Goal: Book appointment/travel/reservation

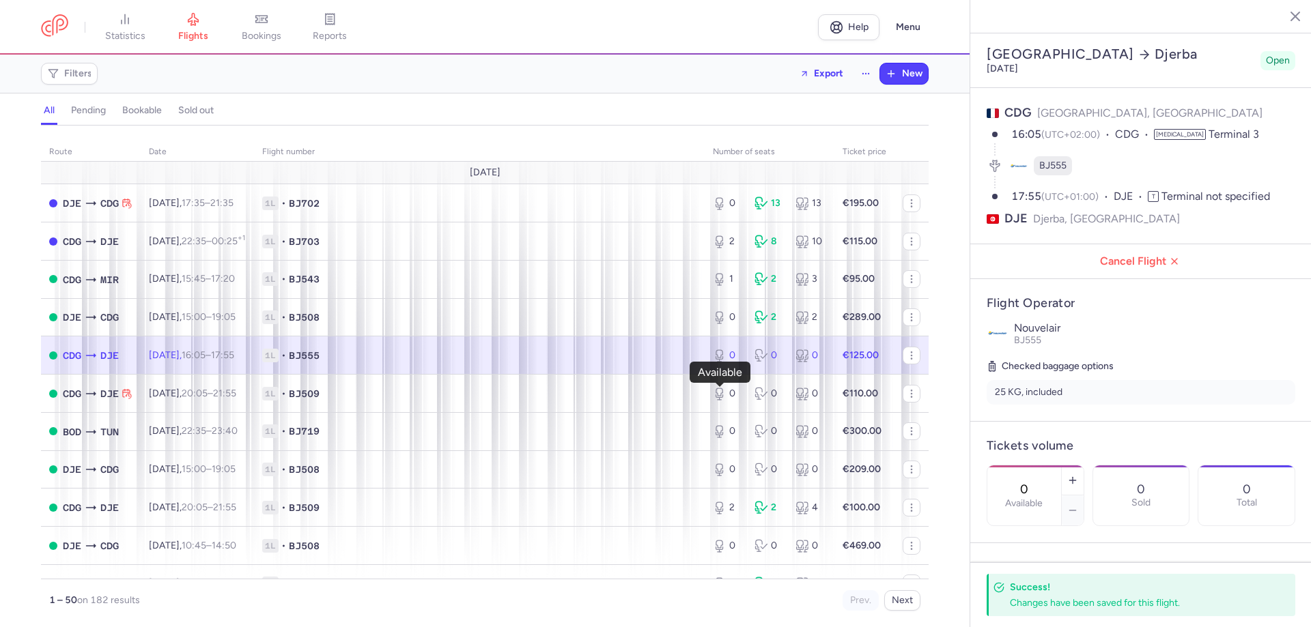
select select "hours"
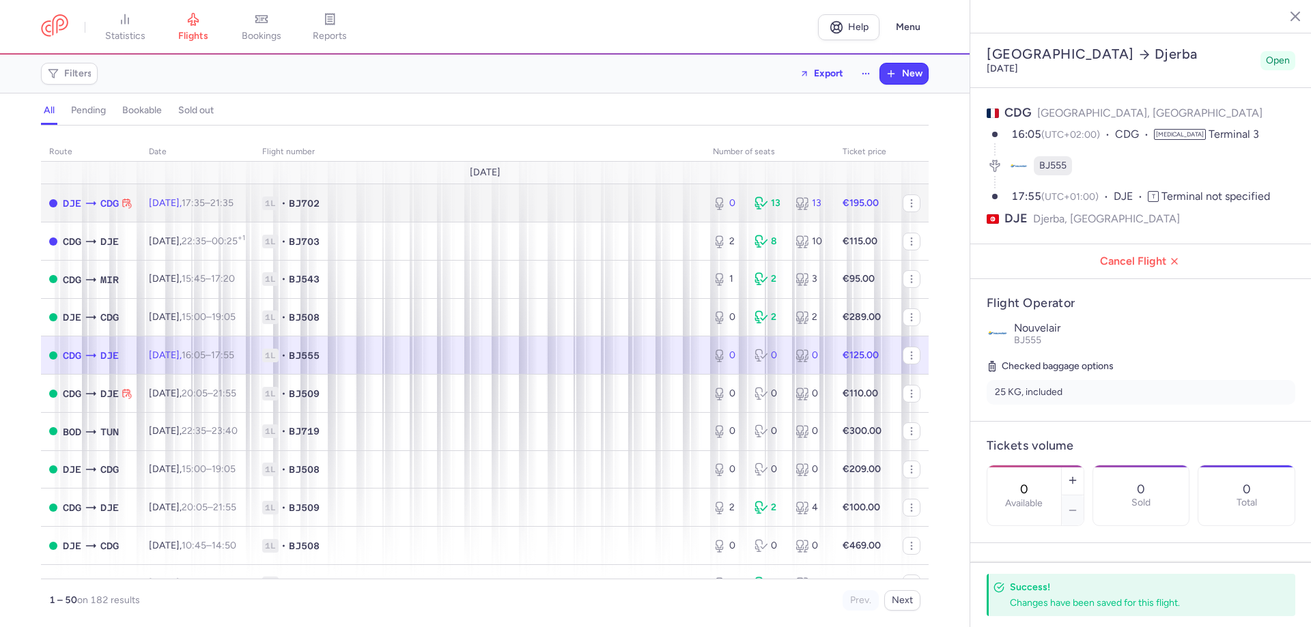
click at [834, 216] on td "€195.00" at bounding box center [864, 203] width 60 height 38
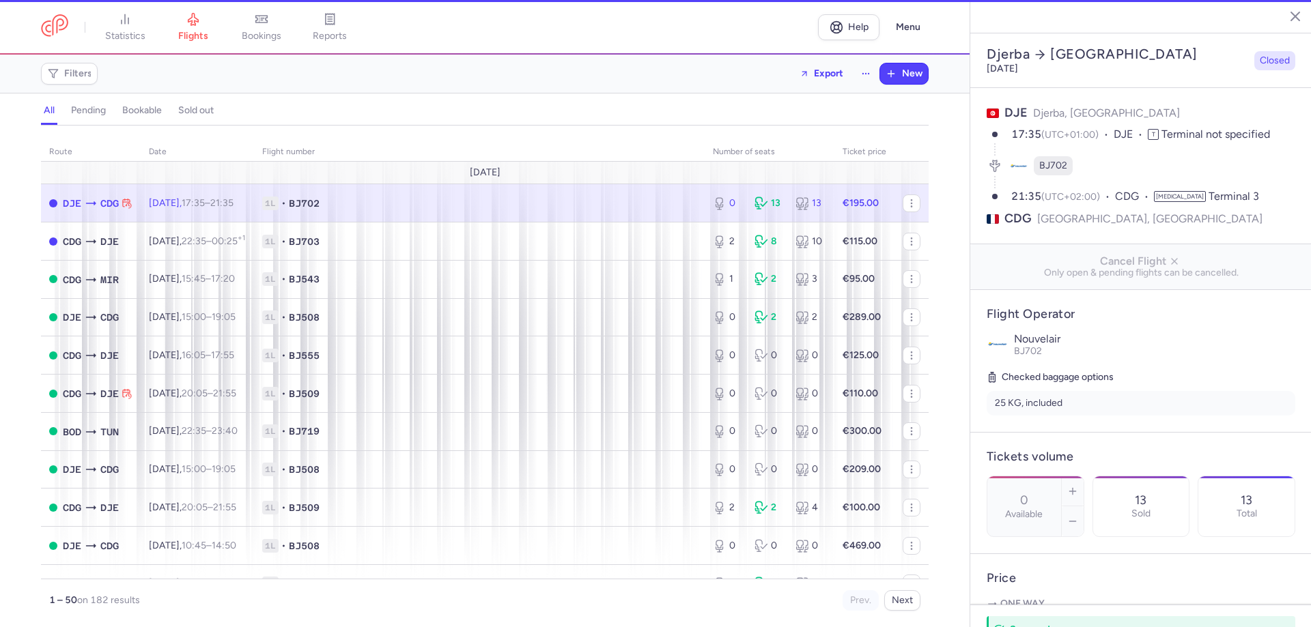
type input "2"
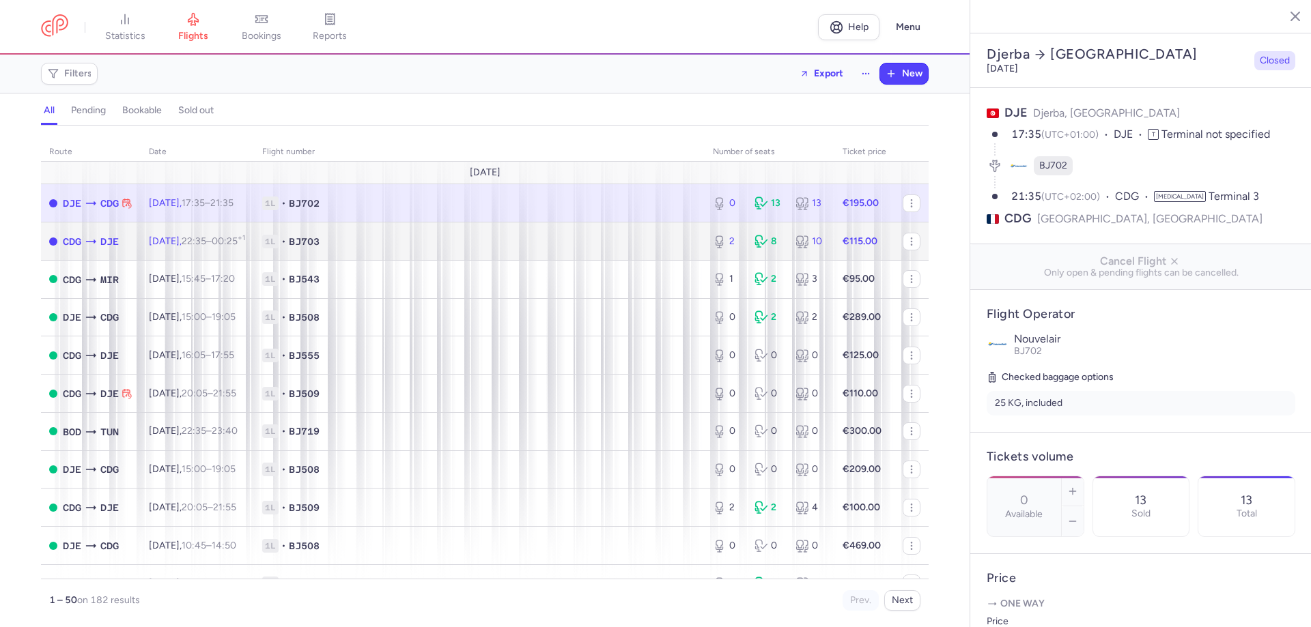
click at [472, 242] on span "1L • BJ703" at bounding box center [479, 242] width 434 height 14
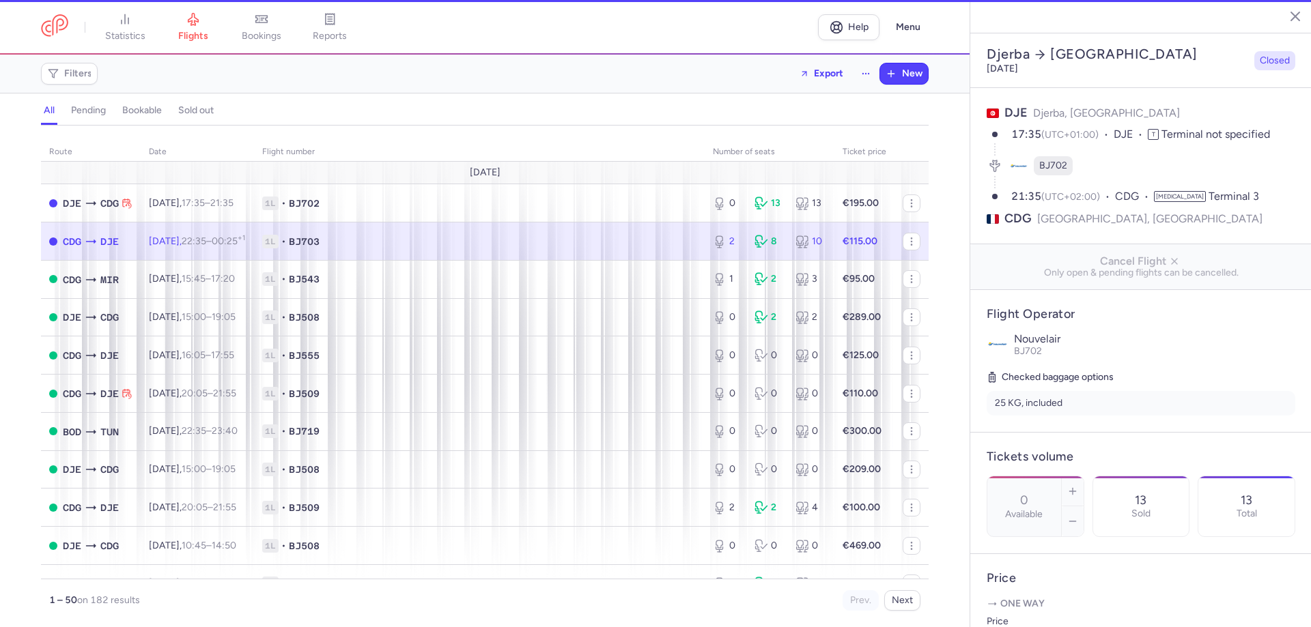
type input "2"
type input "3"
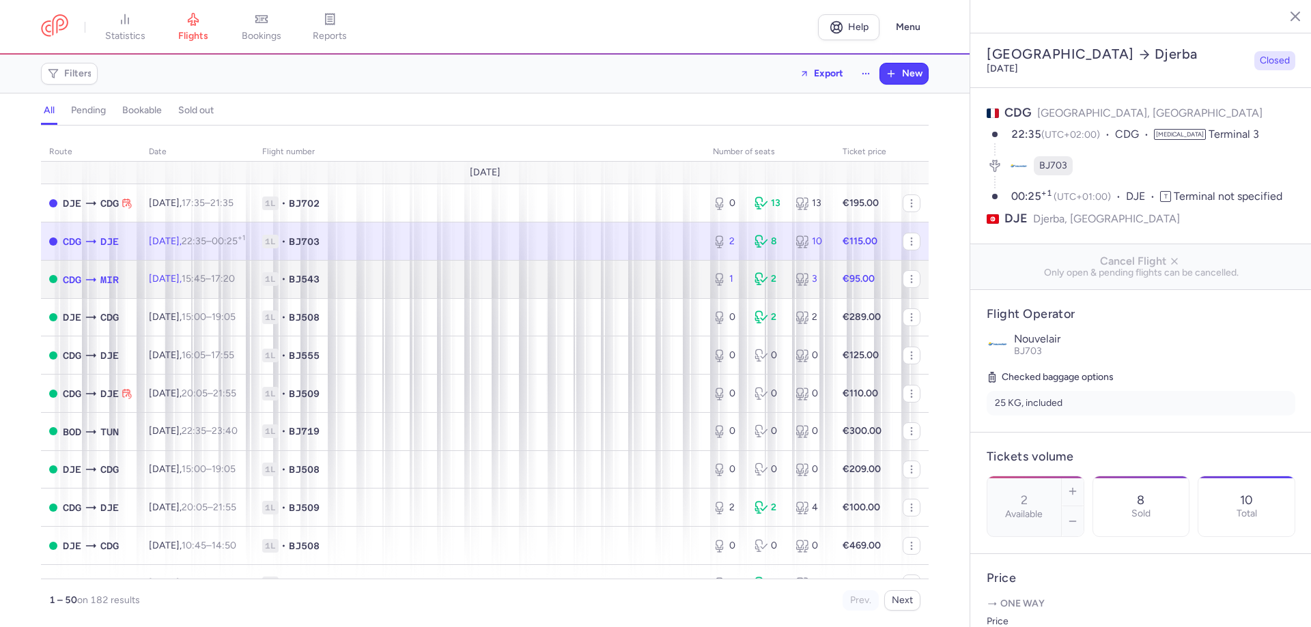
click at [286, 280] on span "•" at bounding box center [283, 279] width 5 height 14
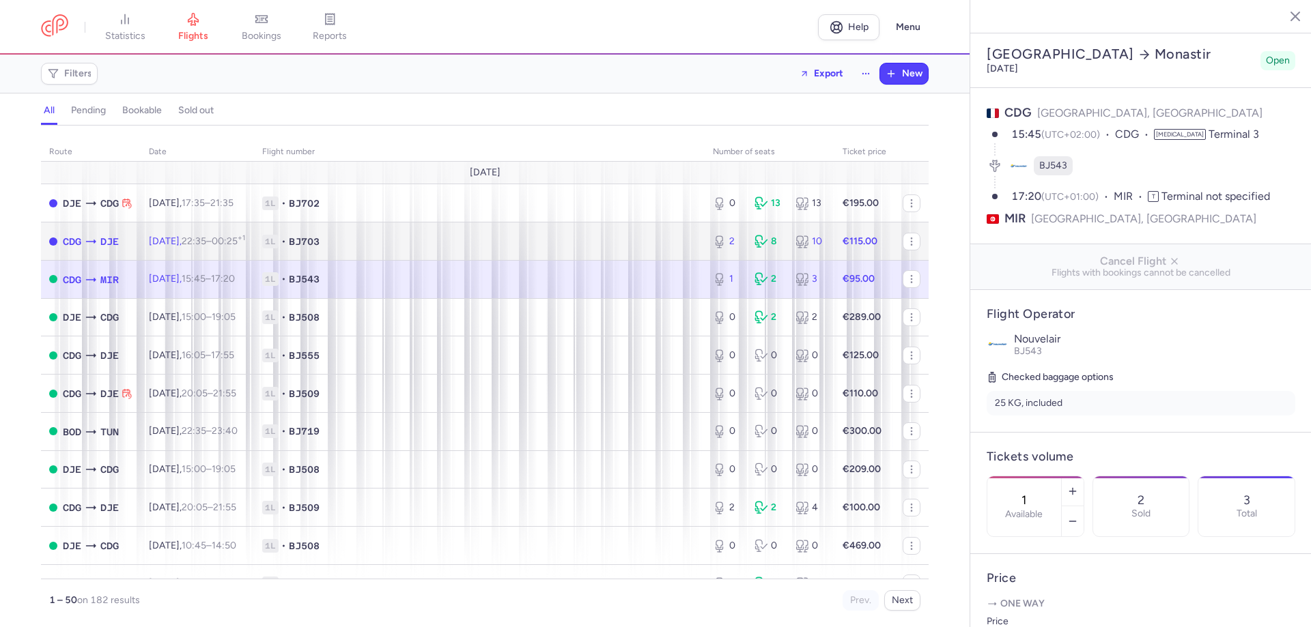
click at [320, 245] on span "BJ703" at bounding box center [304, 242] width 31 height 14
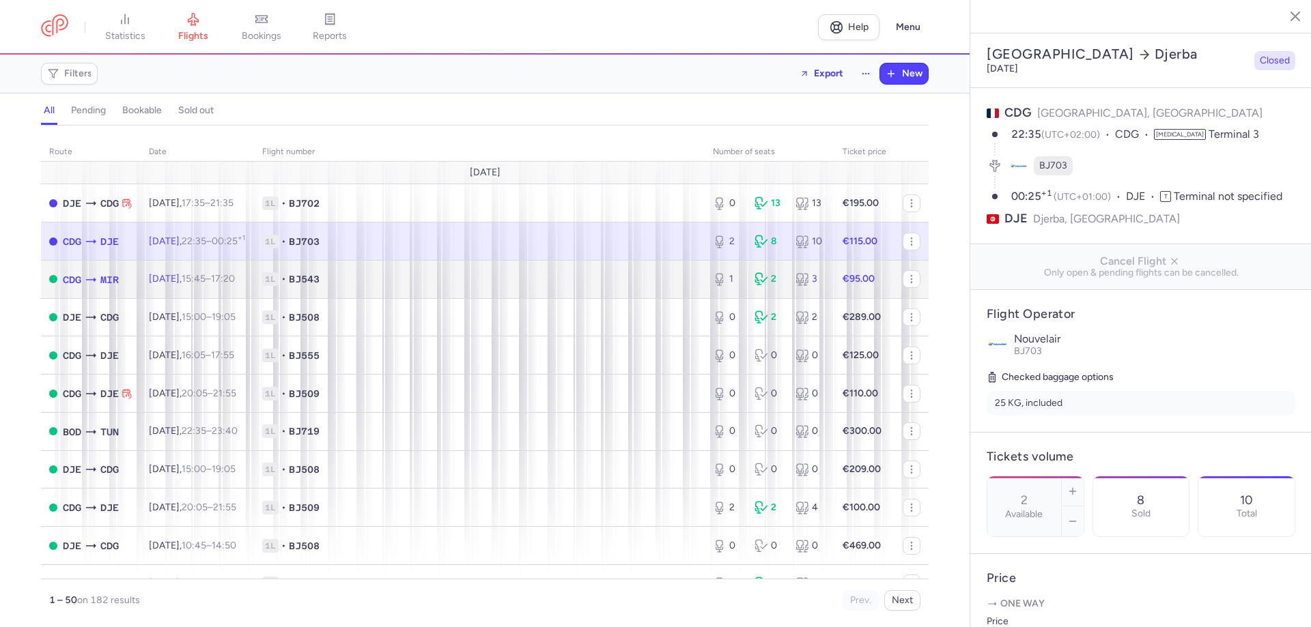
click at [286, 276] on span "•" at bounding box center [283, 279] width 5 height 14
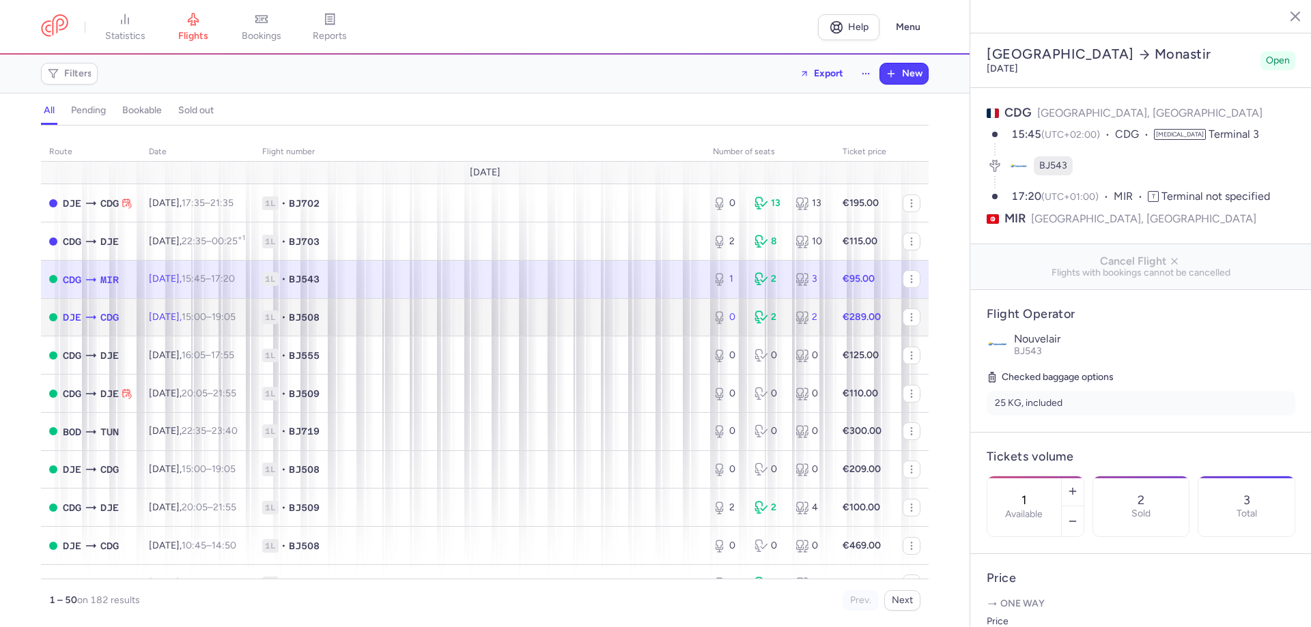
click at [321, 325] on td "1L • BJ508" at bounding box center [479, 317] width 451 height 38
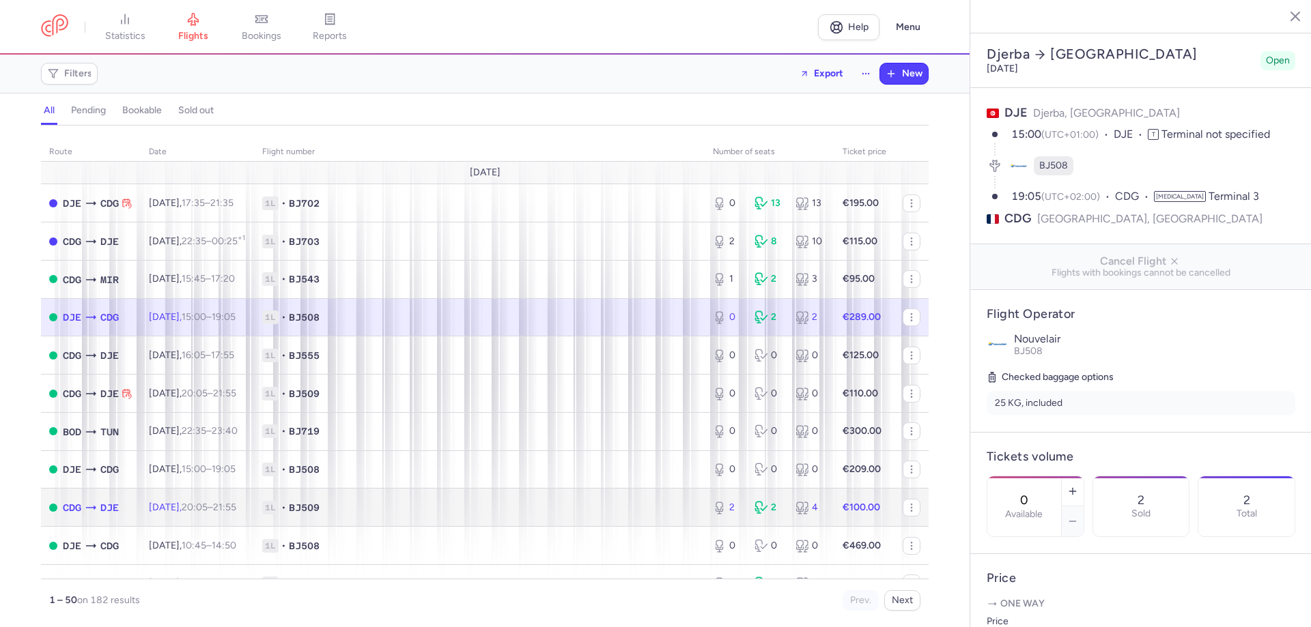
click at [547, 515] on td "1L • BJ509" at bounding box center [479, 508] width 451 height 38
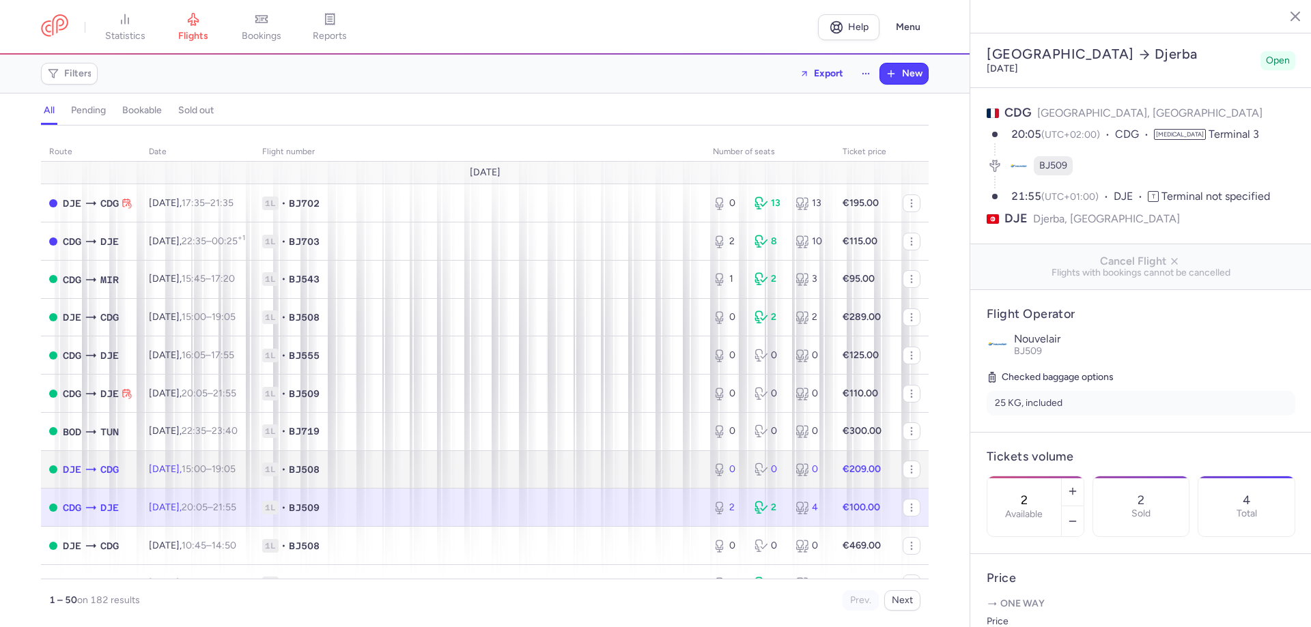
click at [279, 474] on span "1L" at bounding box center [270, 470] width 16 height 14
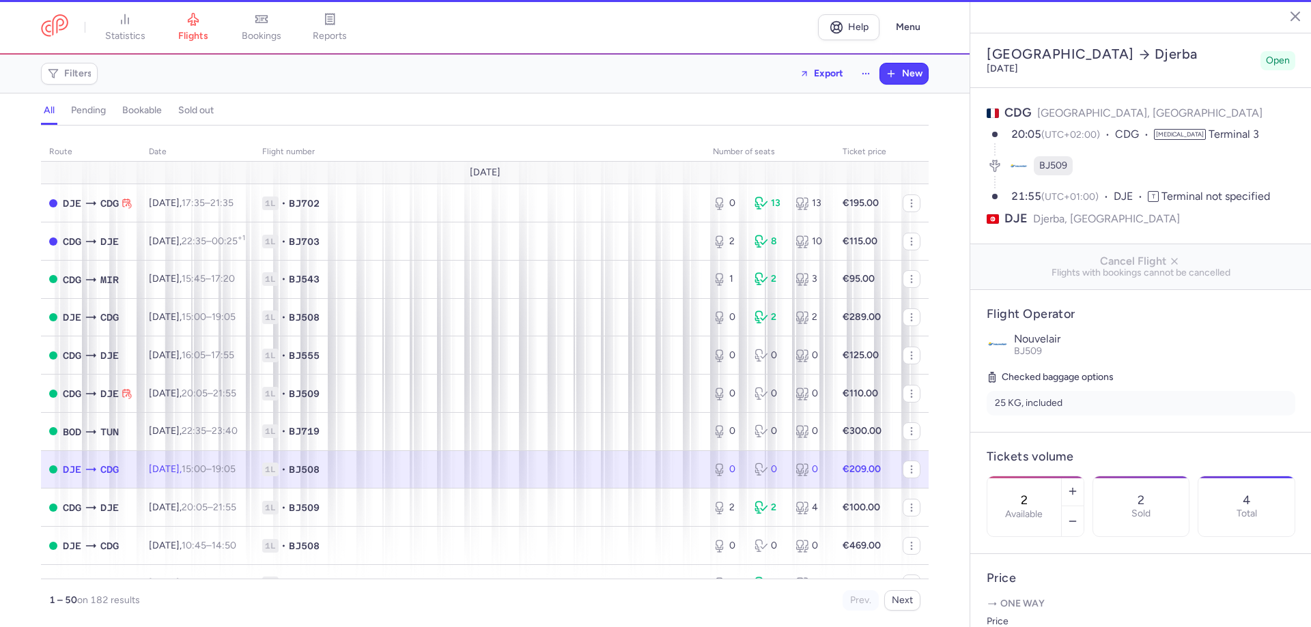
type input "0"
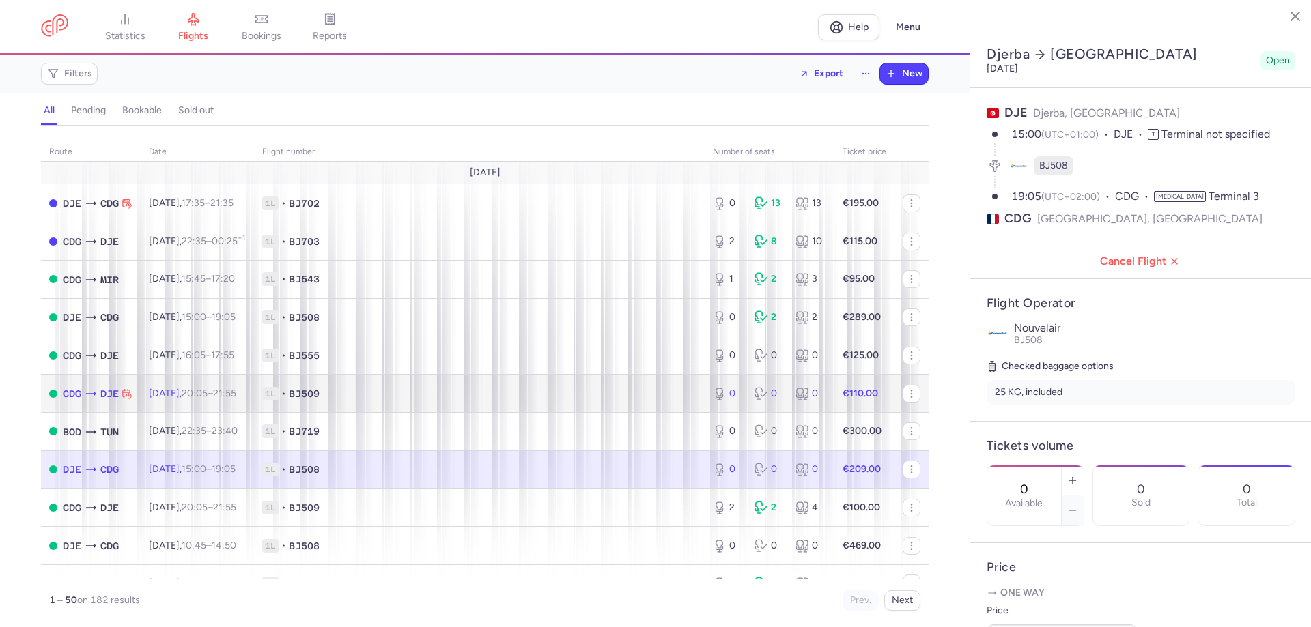
click at [279, 392] on span "1L" at bounding box center [270, 394] width 16 height 14
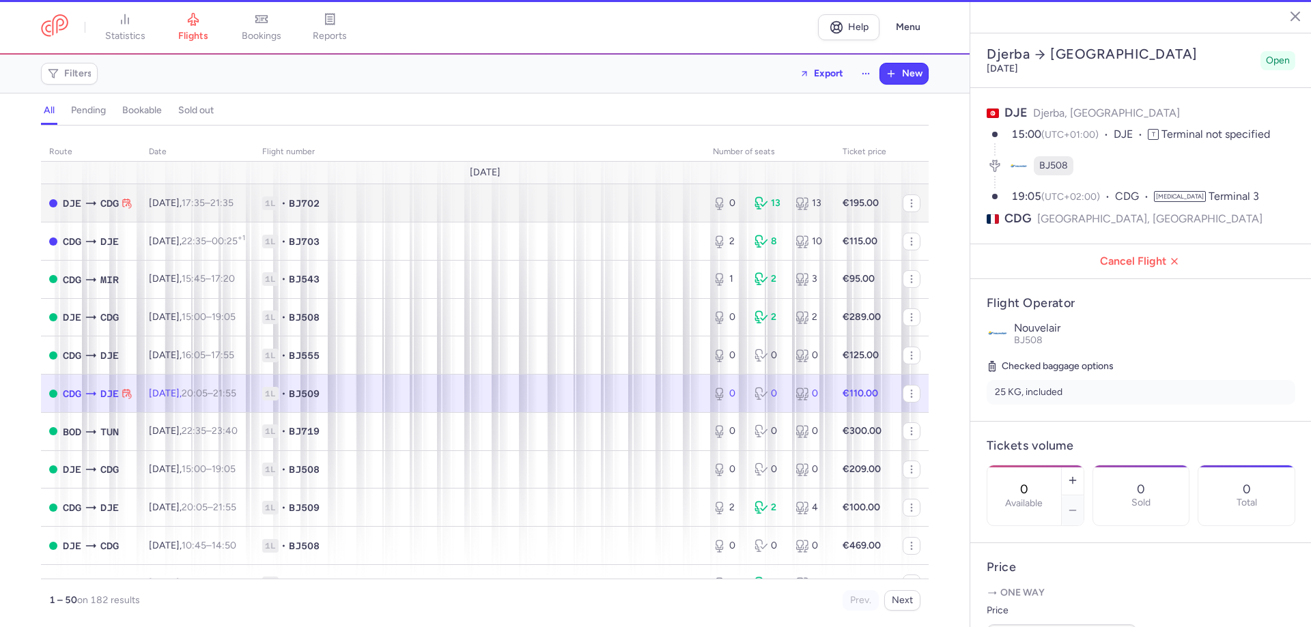
type input "3"
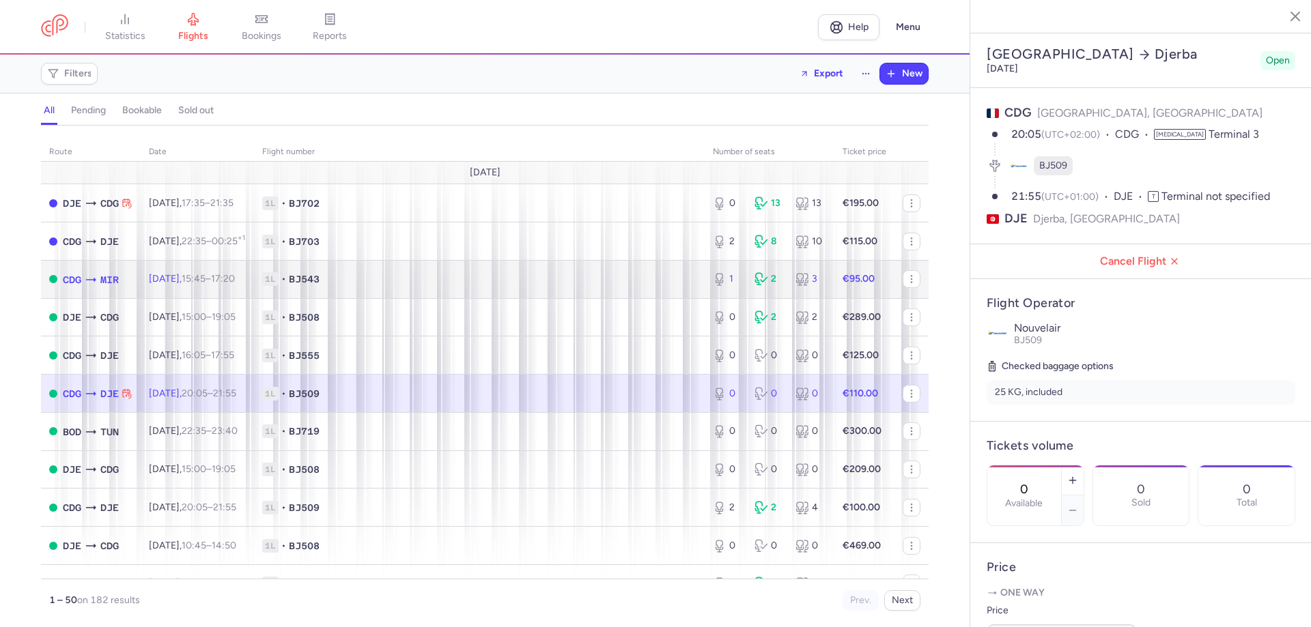
click at [320, 276] on span "BJ543" at bounding box center [304, 279] width 31 height 14
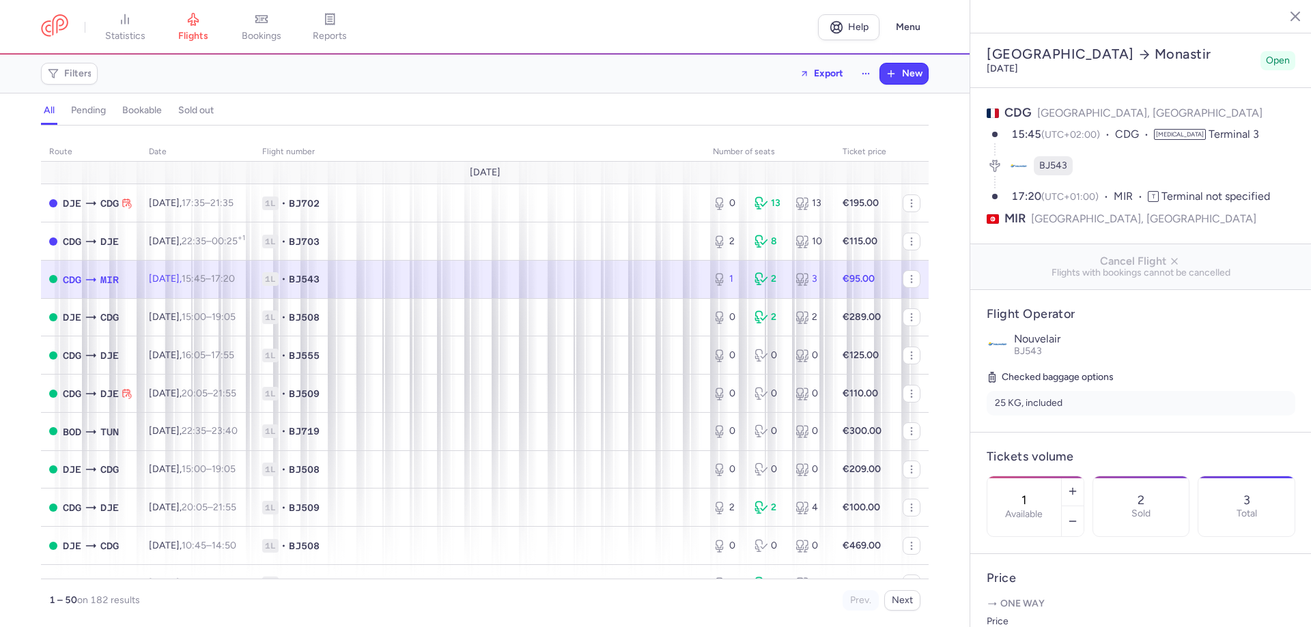
click at [401, 170] on td "[DATE]" at bounding box center [485, 173] width 888 height 23
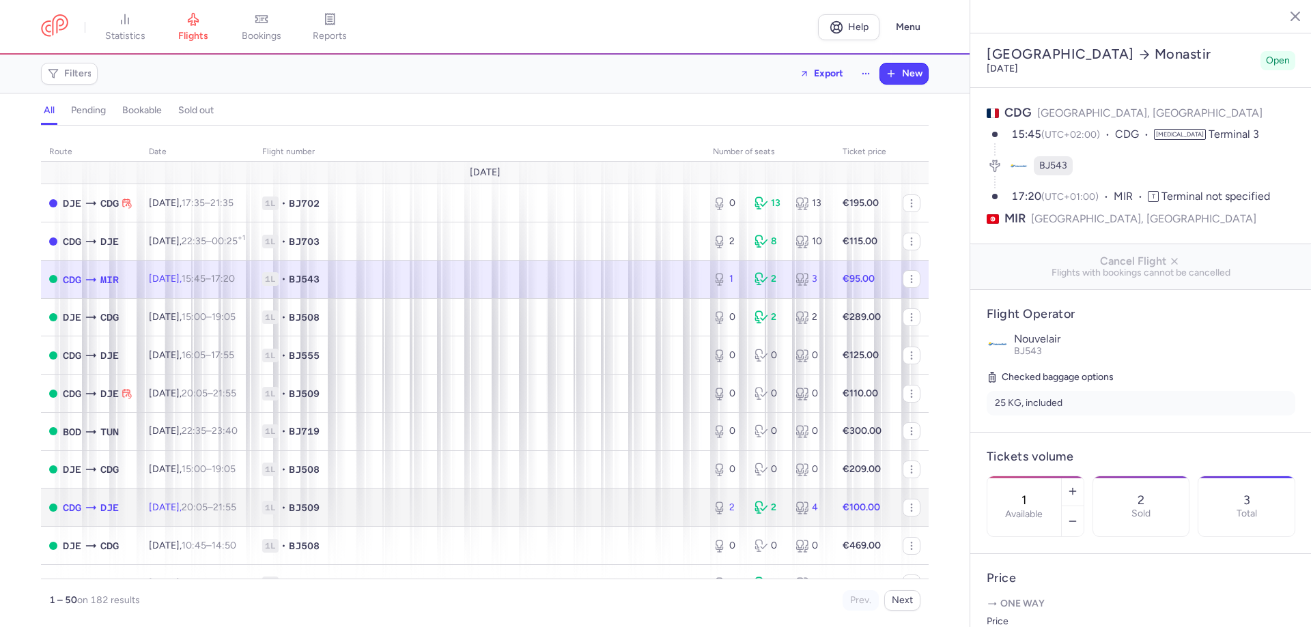
click at [403, 513] on span "1L • BJ509" at bounding box center [479, 508] width 434 height 14
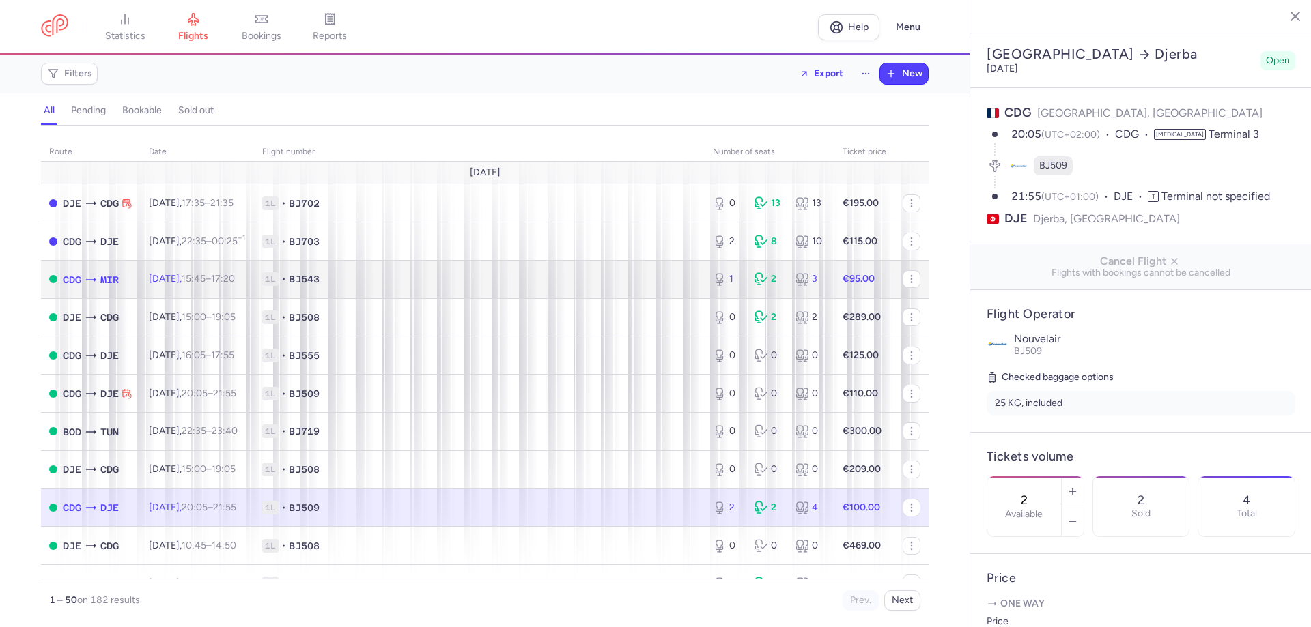
click at [254, 290] on td "[DATE] 15:45 – 17:20 +0" at bounding box center [197, 279] width 113 height 38
type input "1"
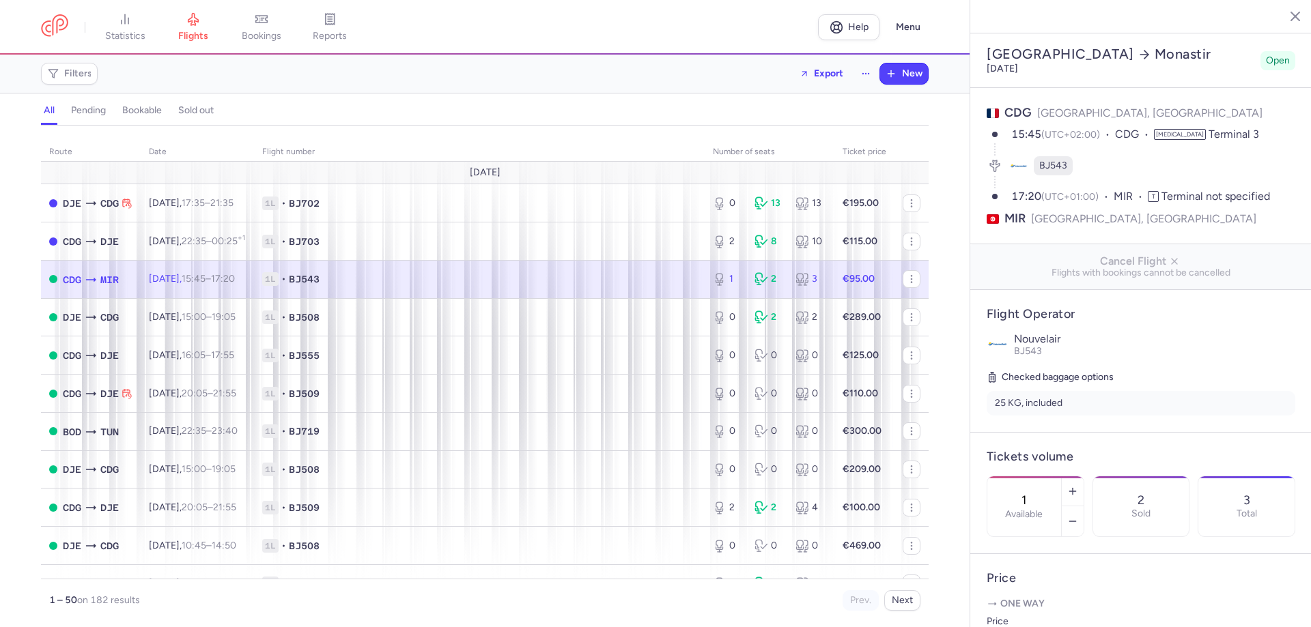
click at [254, 294] on td "[DATE] 15:45 – 17:20 +0" at bounding box center [197, 279] width 113 height 38
click at [205, 281] on time "15:45" at bounding box center [194, 279] width 24 height 12
